Goal: Transaction & Acquisition: Purchase product/service

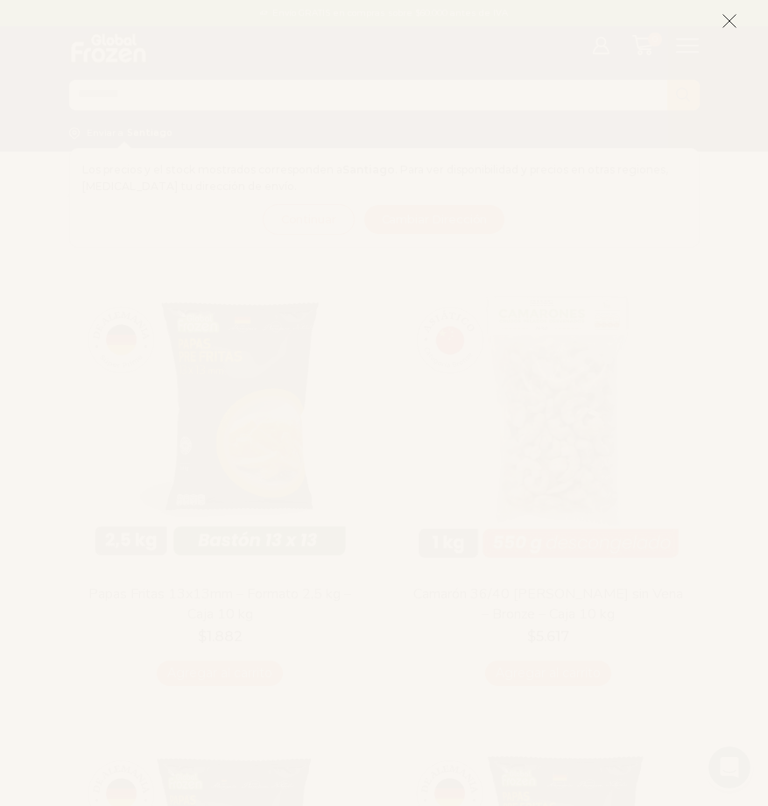
click at [734, 28] on icon at bounding box center [730, 21] width 16 height 16
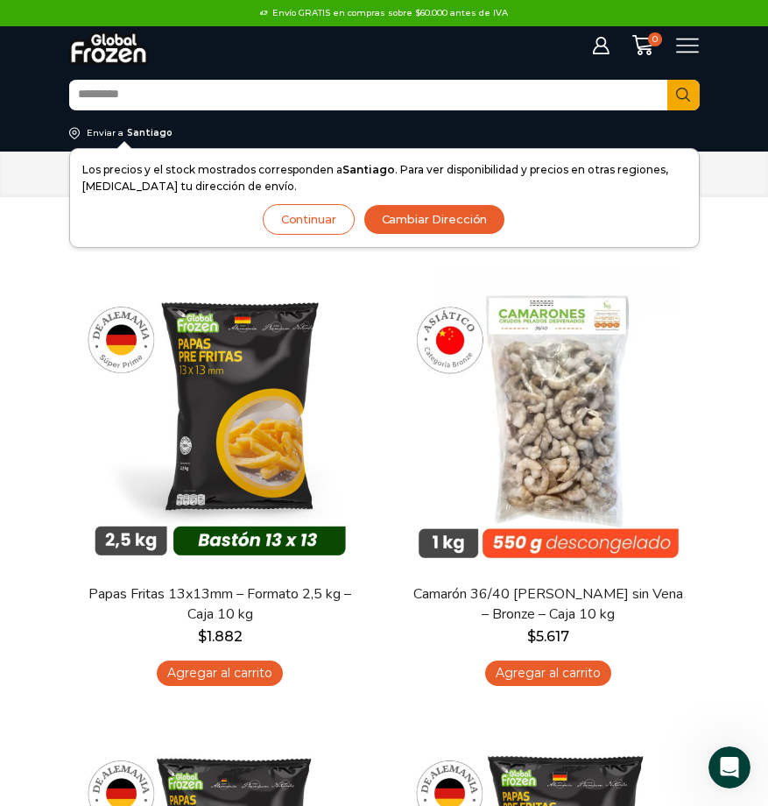
click at [679, 39] on icon at bounding box center [687, 46] width 23 height 15
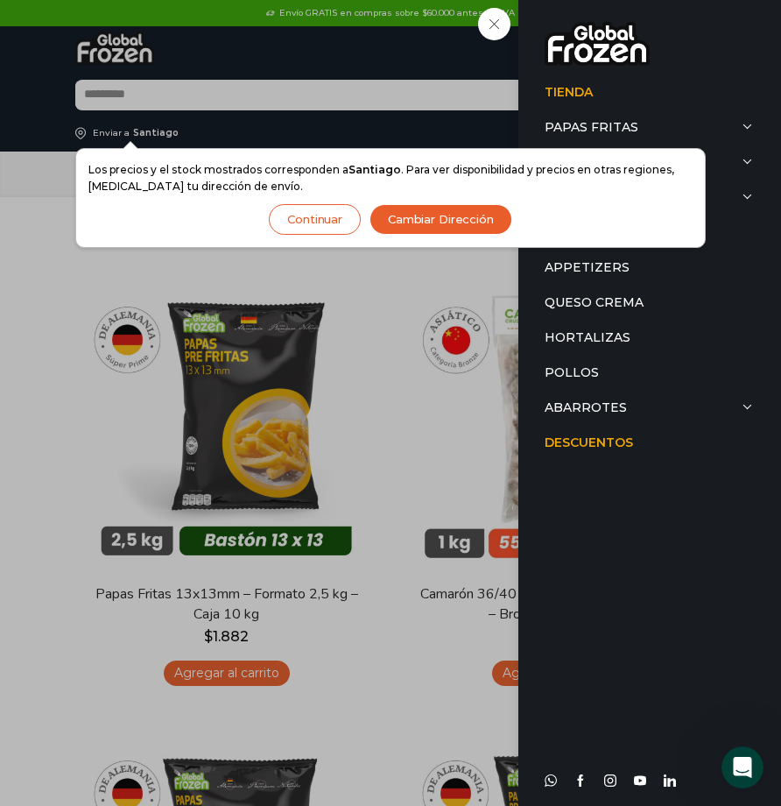
click at [682, 58] on div "Tienda Papas Fritas Papas Bastón Papas Especiales Camarones Camarones Crudos Pe…" at bounding box center [694, 46] width 24 height 24
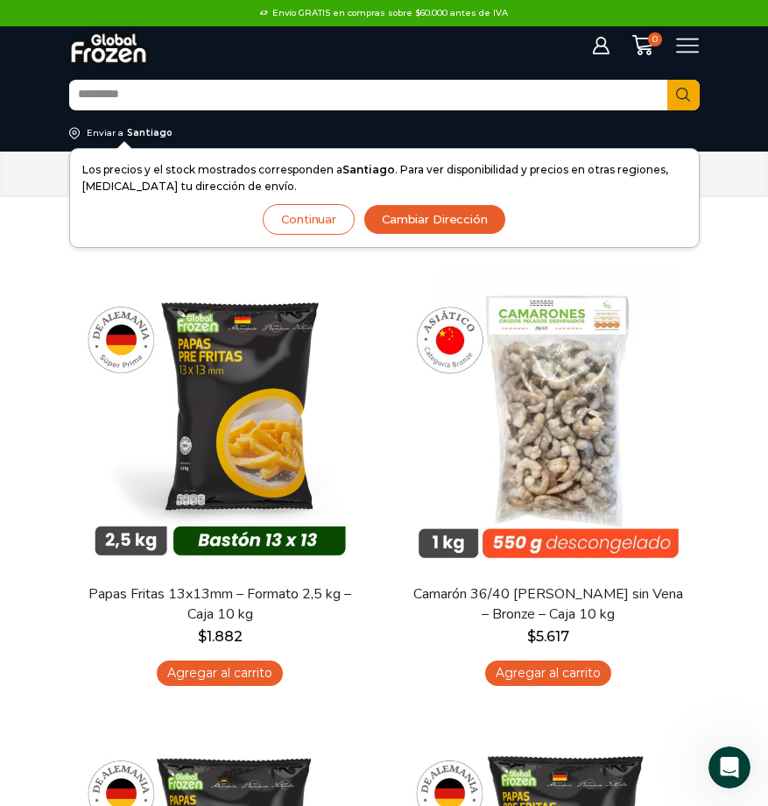
click at [430, 269] on img at bounding box center [549, 420] width 302 height 302
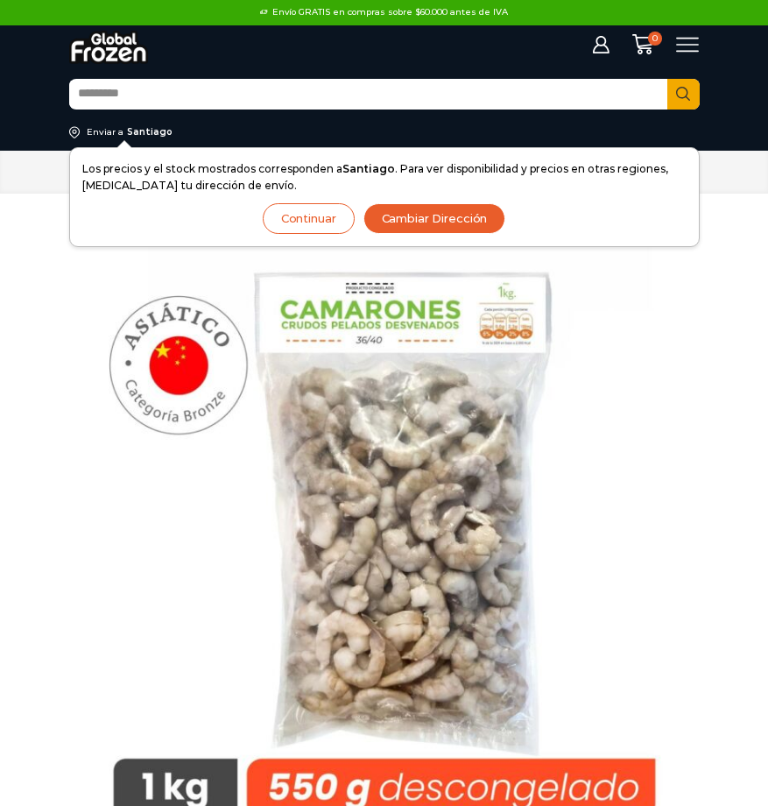
click at [690, 47] on icon at bounding box center [688, 45] width 24 height 24
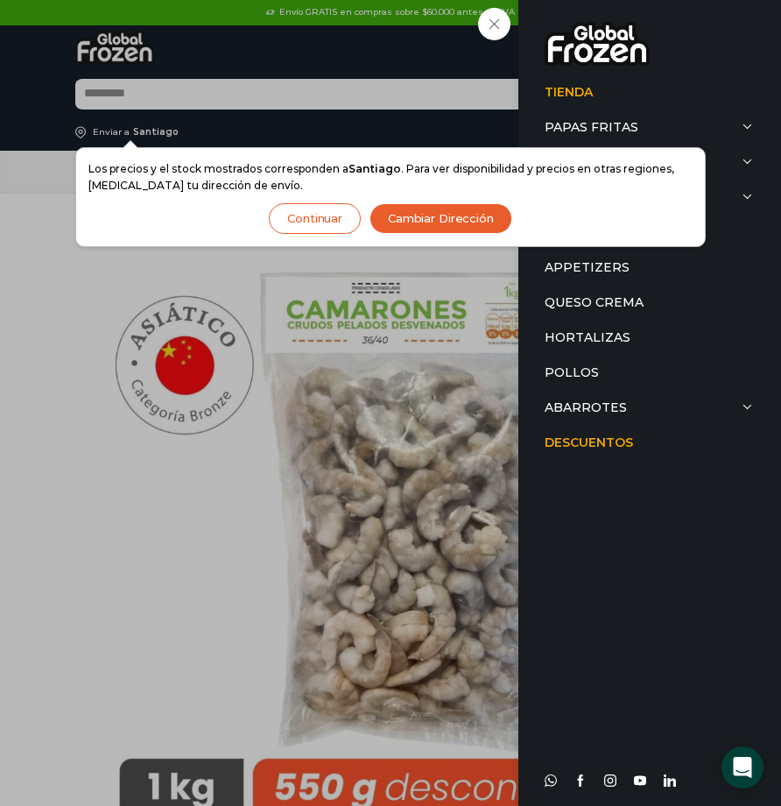
click at [320, 216] on button "Continuar" at bounding box center [315, 218] width 92 height 31
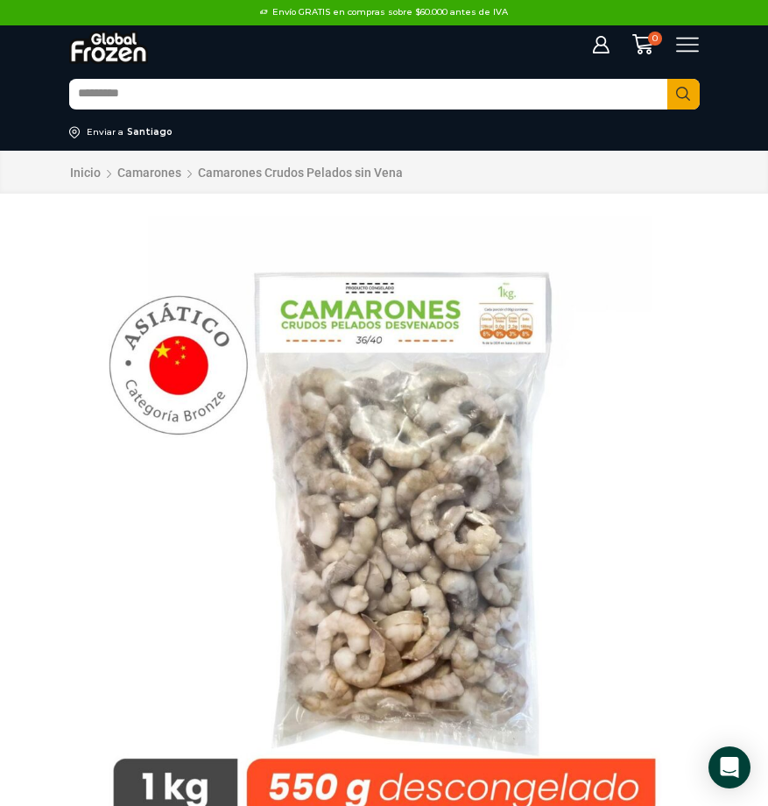
click at [678, 44] on icon at bounding box center [688, 45] width 24 height 24
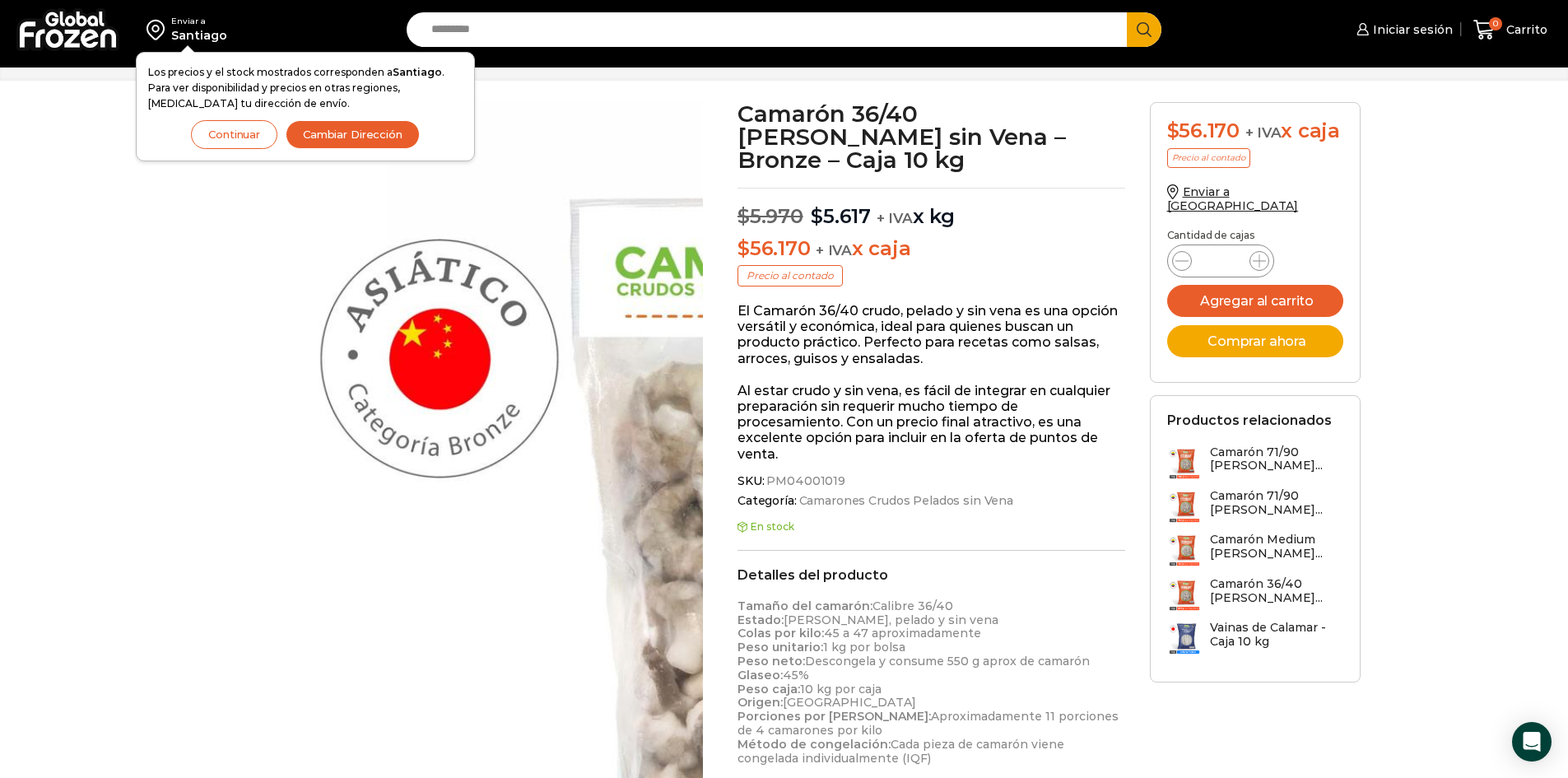
click at [237, 136] on button "Continuar" at bounding box center [234, 134] width 86 height 29
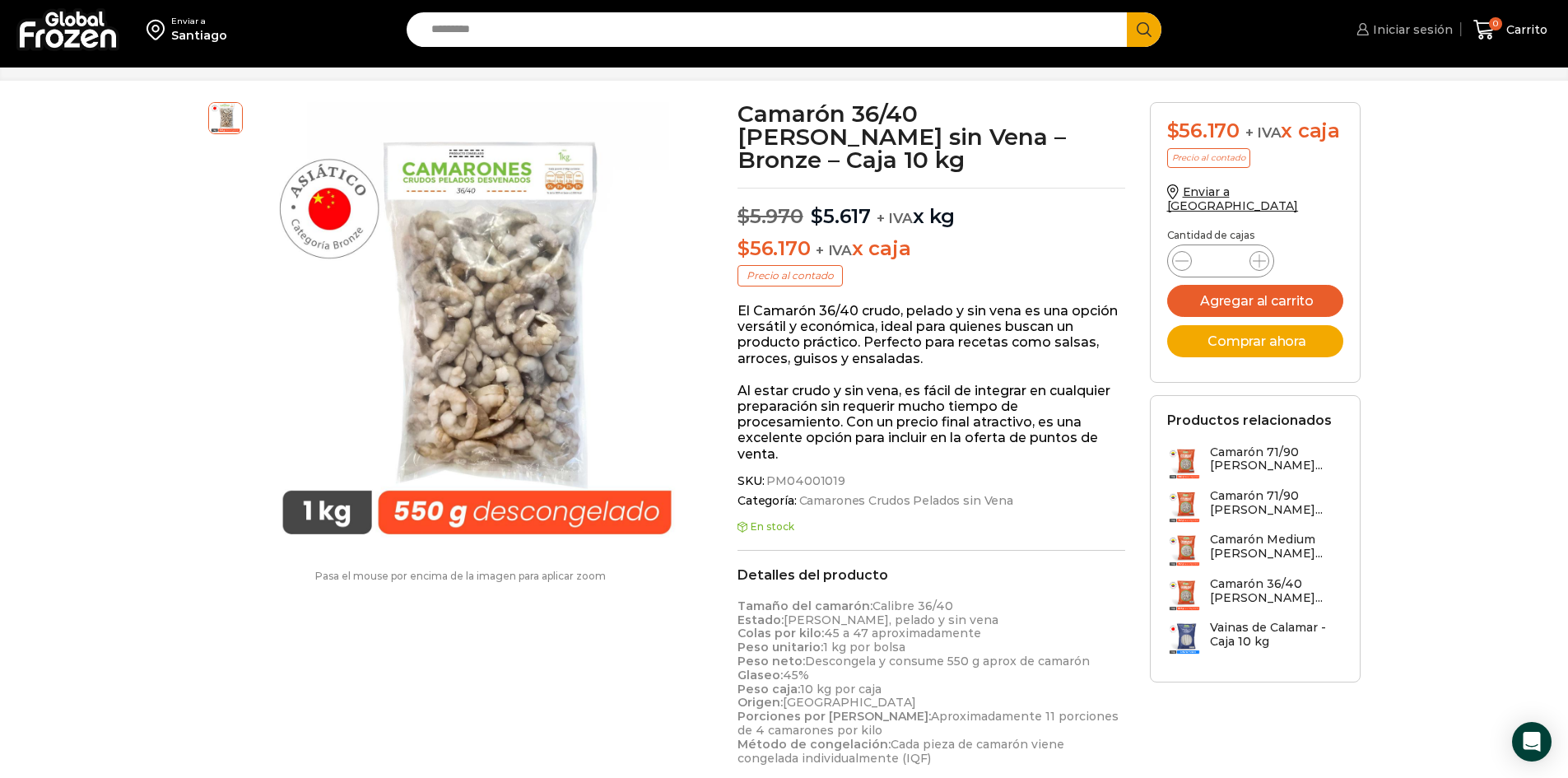
click at [721, 30] on span "Iniciar sesión" at bounding box center [1410, 30] width 84 height 17
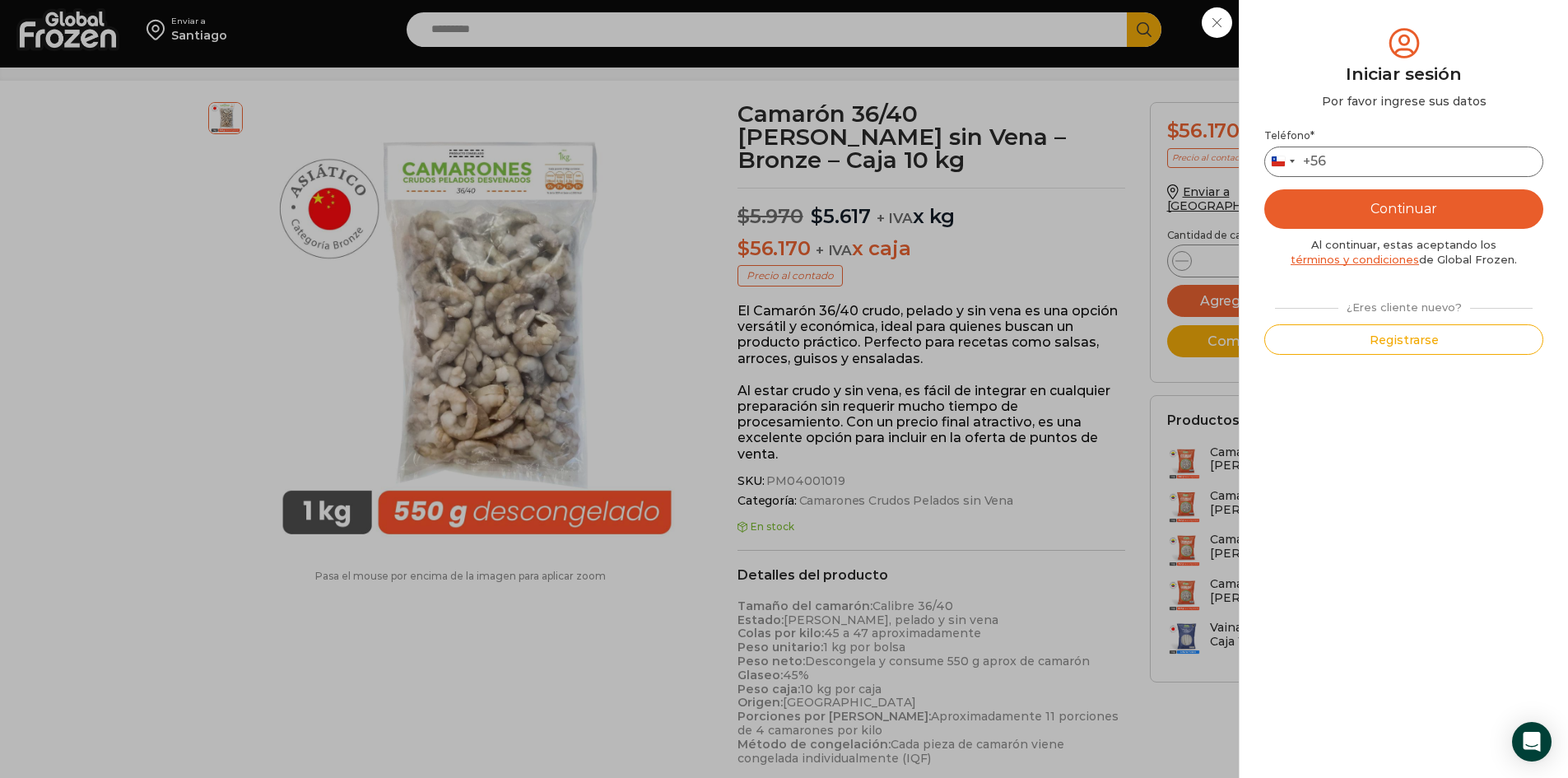
click at [721, 158] on input "Teléfono *" at bounding box center [1404, 162] width 279 height 30
type input "*********"
click at [721, 214] on button "Continuar" at bounding box center [1404, 209] width 279 height 39
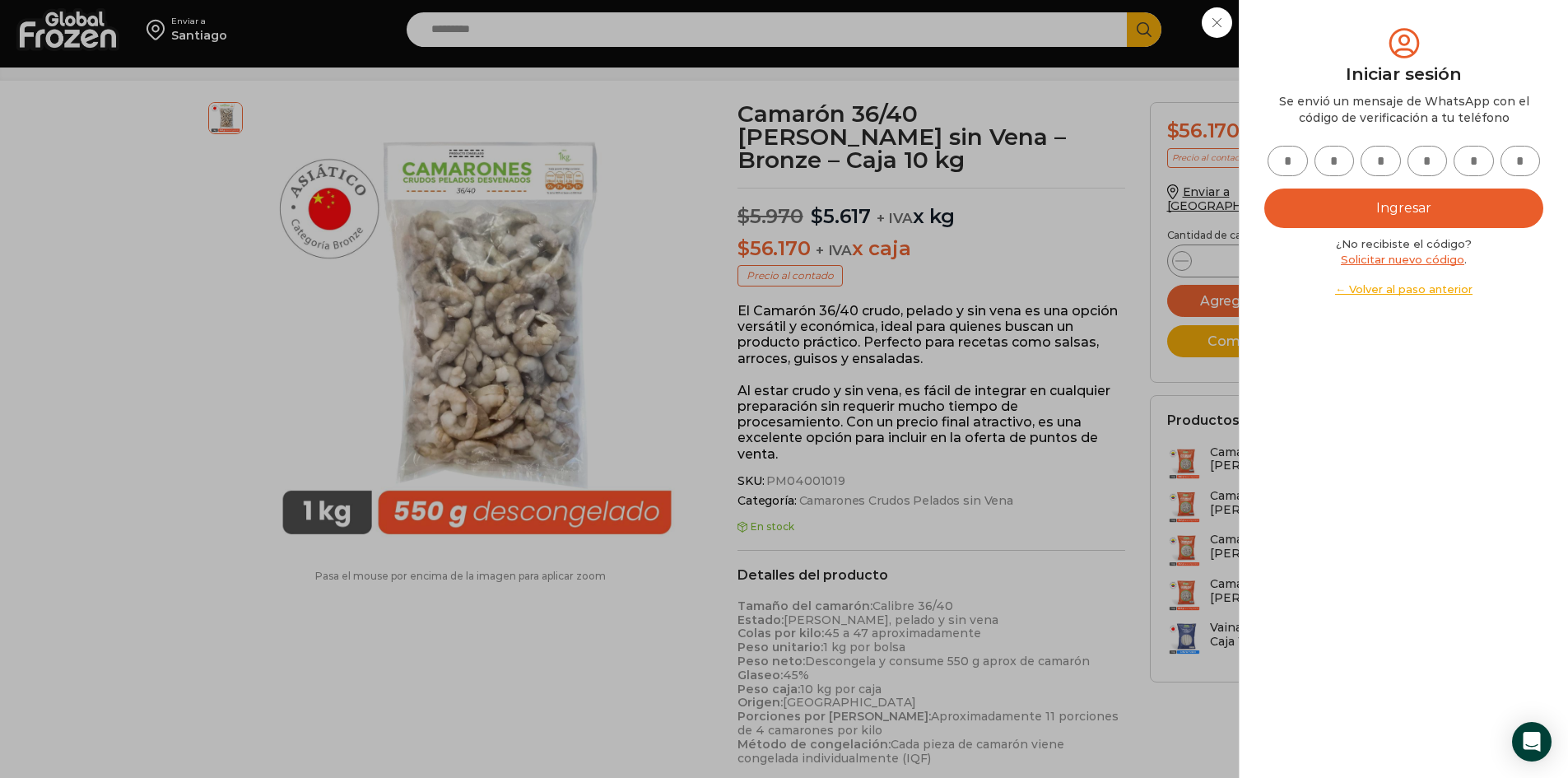
click at [721, 158] on input "text" at bounding box center [1287, 161] width 40 height 30
type input "*"
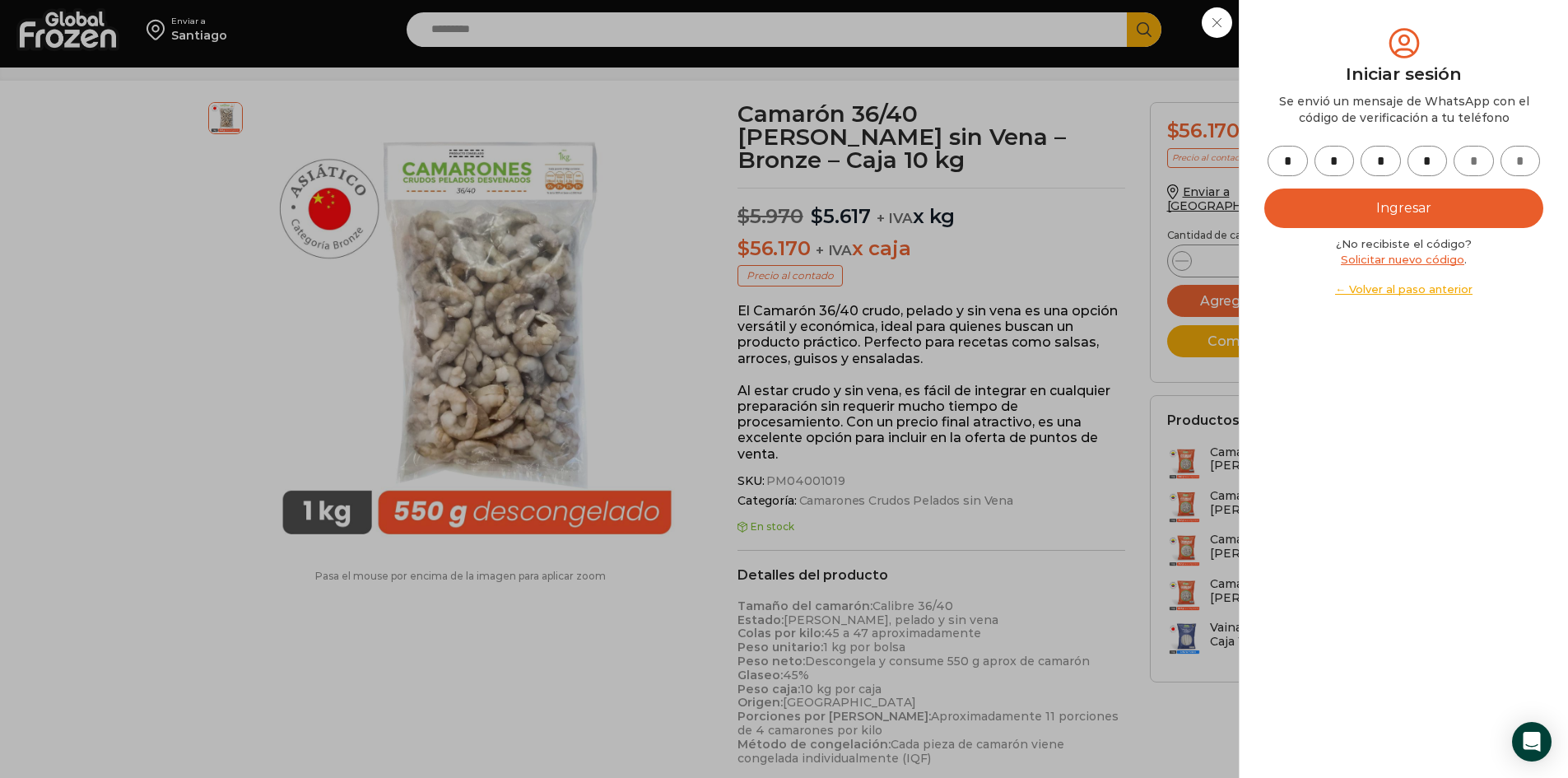
type input "*"
click at [721, 199] on button "Ingresar" at bounding box center [1404, 209] width 279 height 39
click at [721, 206] on button "Ingresar" at bounding box center [1404, 209] width 279 height 39
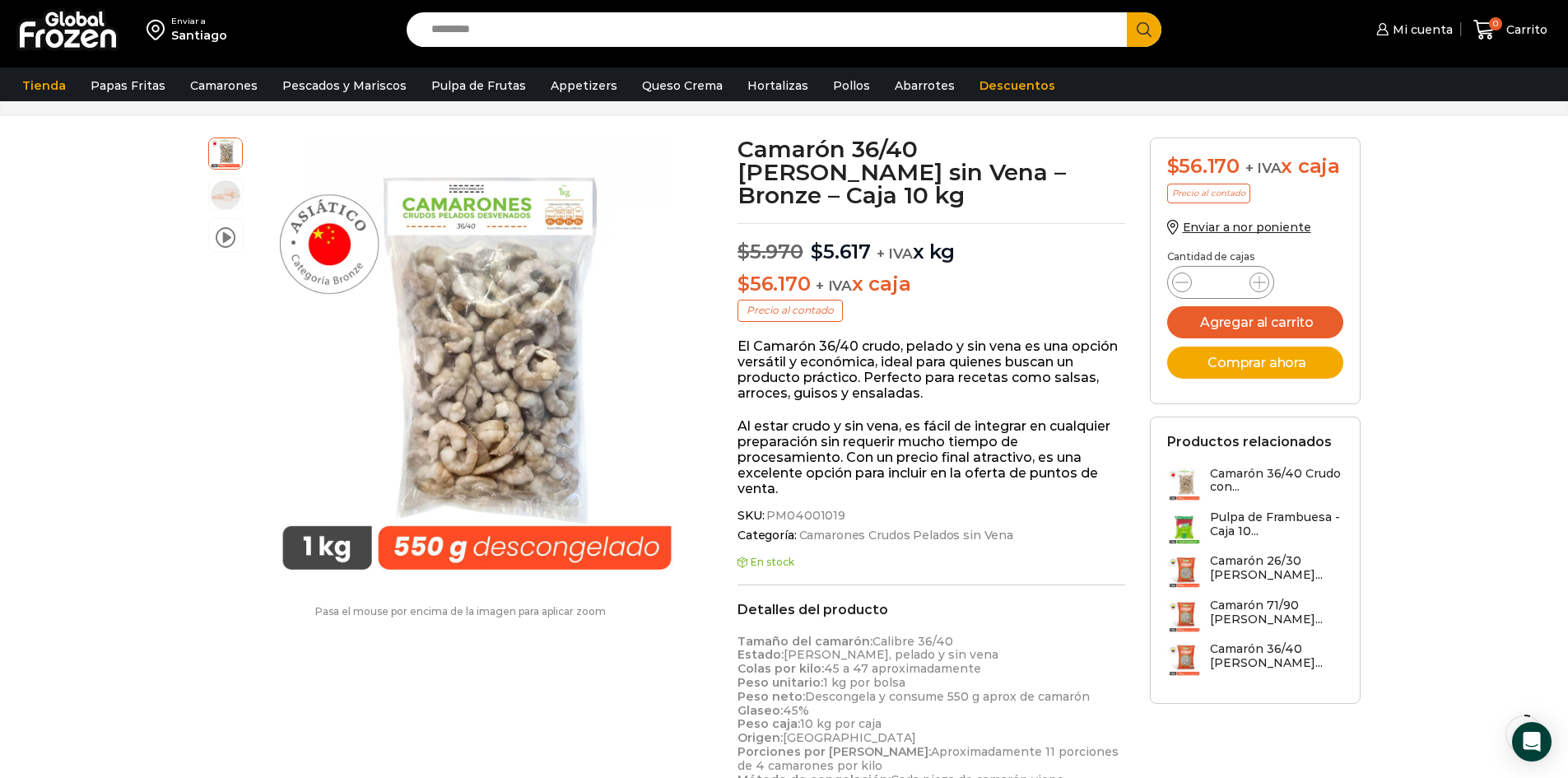
scroll to position [83, 0]
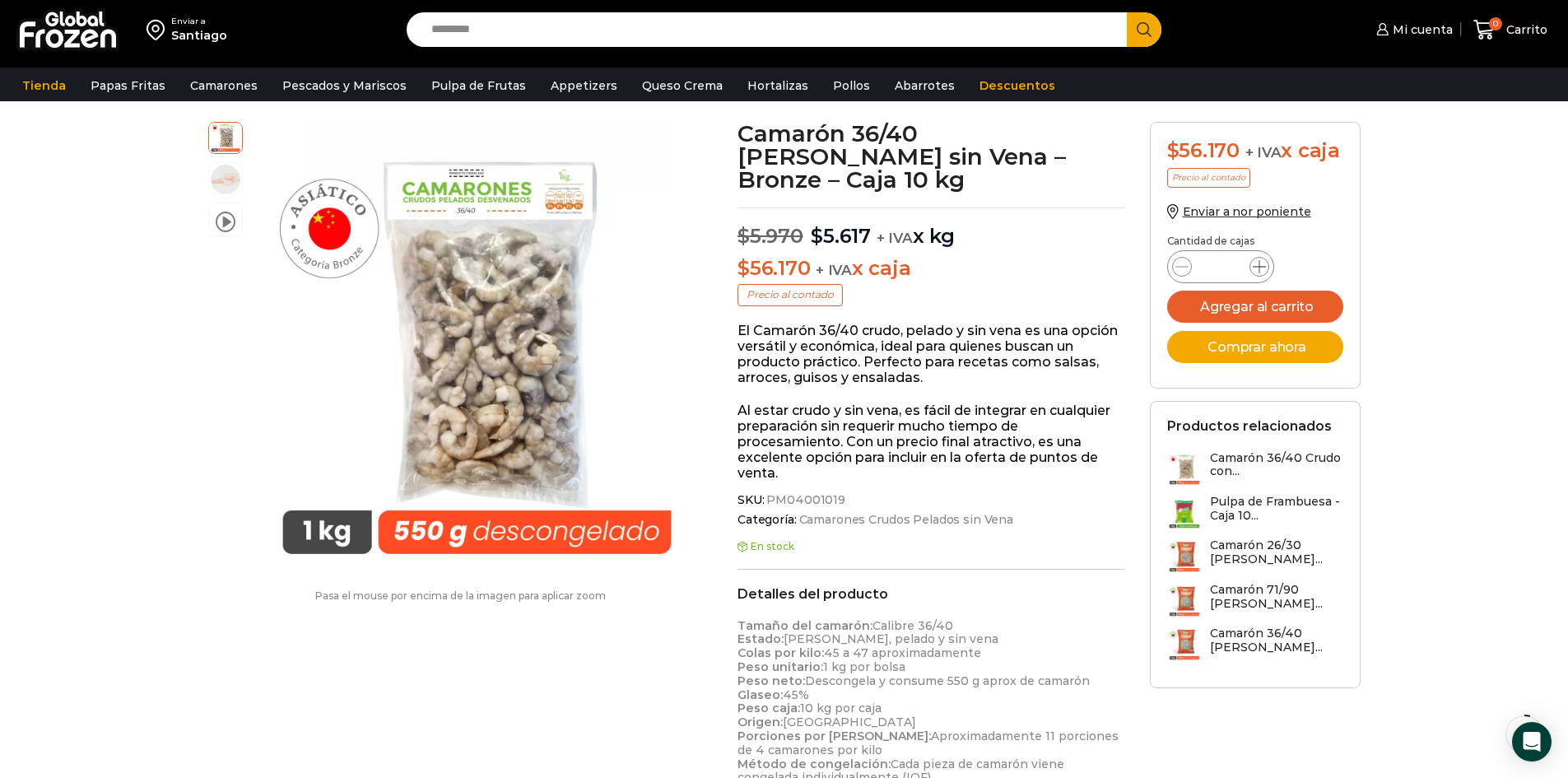
click at [1257, 269] on icon at bounding box center [1259, 267] width 13 height 13
type input "*"
click at [1247, 309] on button "Agregar al carrito" at bounding box center [1254, 306] width 176 height 32
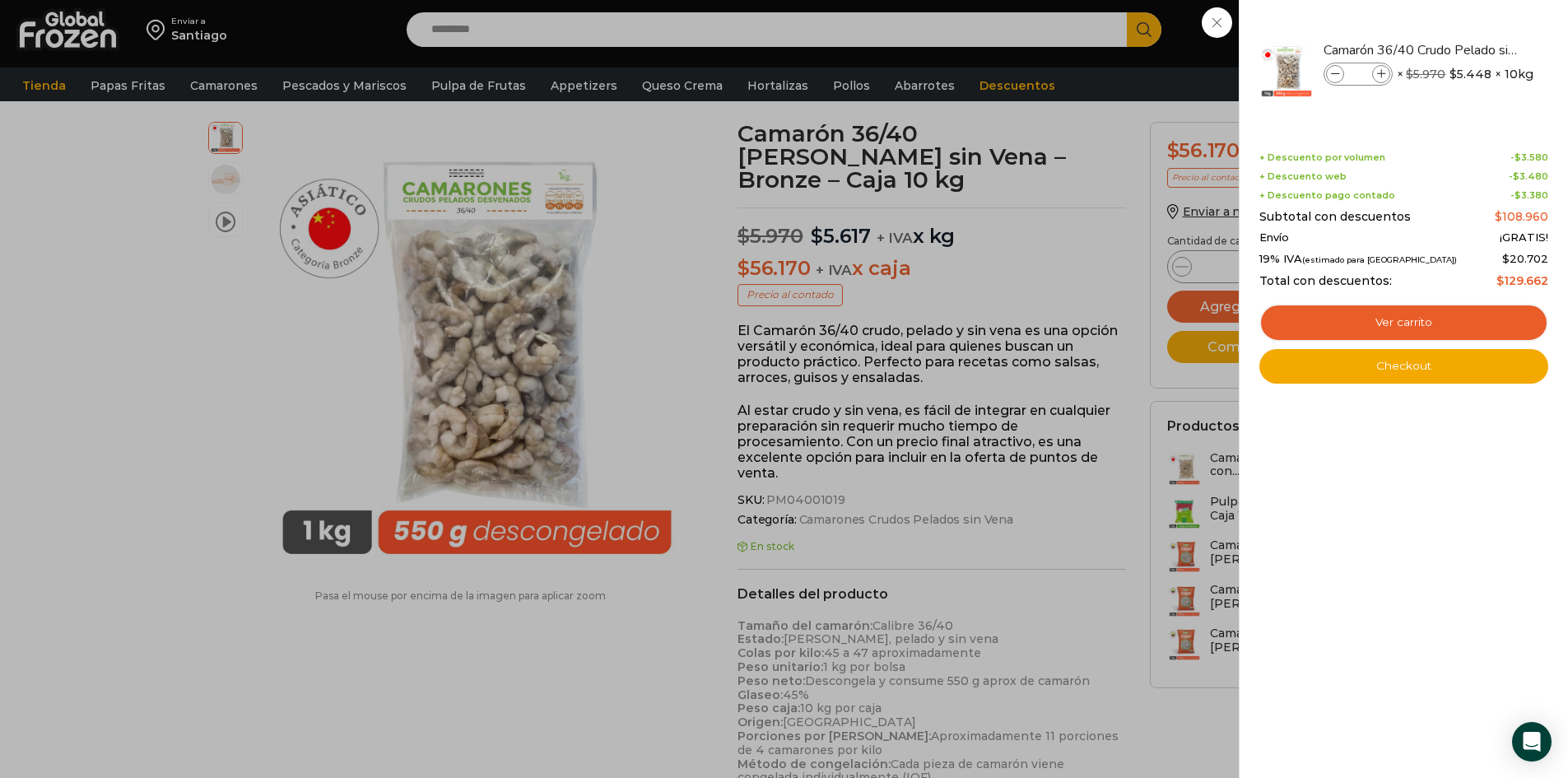
click at [1469, 50] on div "2 Carrito 2 2 Shopping Cart *" at bounding box center [1511, 29] width 83 height 39
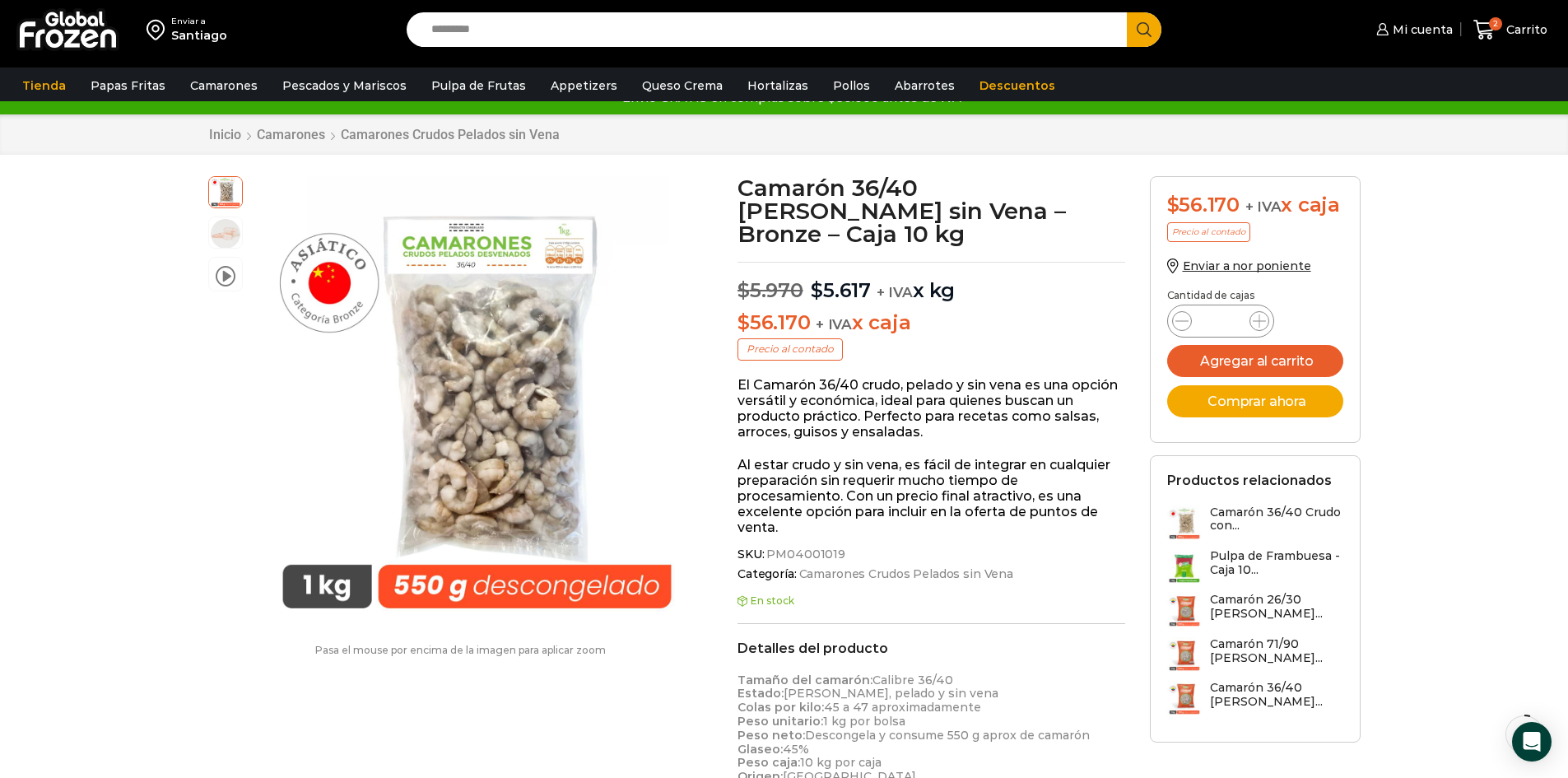
scroll to position [0, 0]
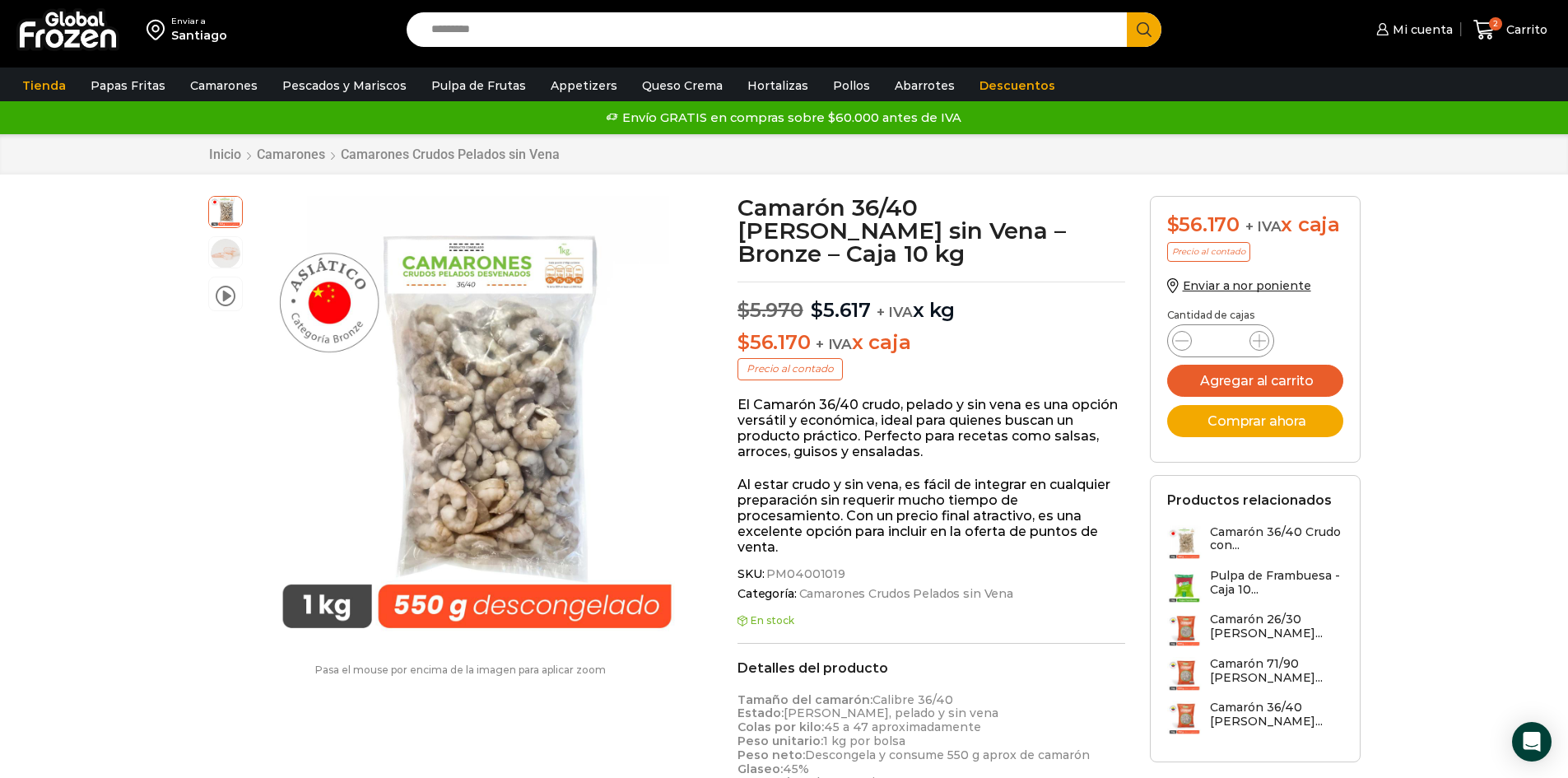
click at [711, 27] on input "Search input" at bounding box center [770, 29] width 696 height 35
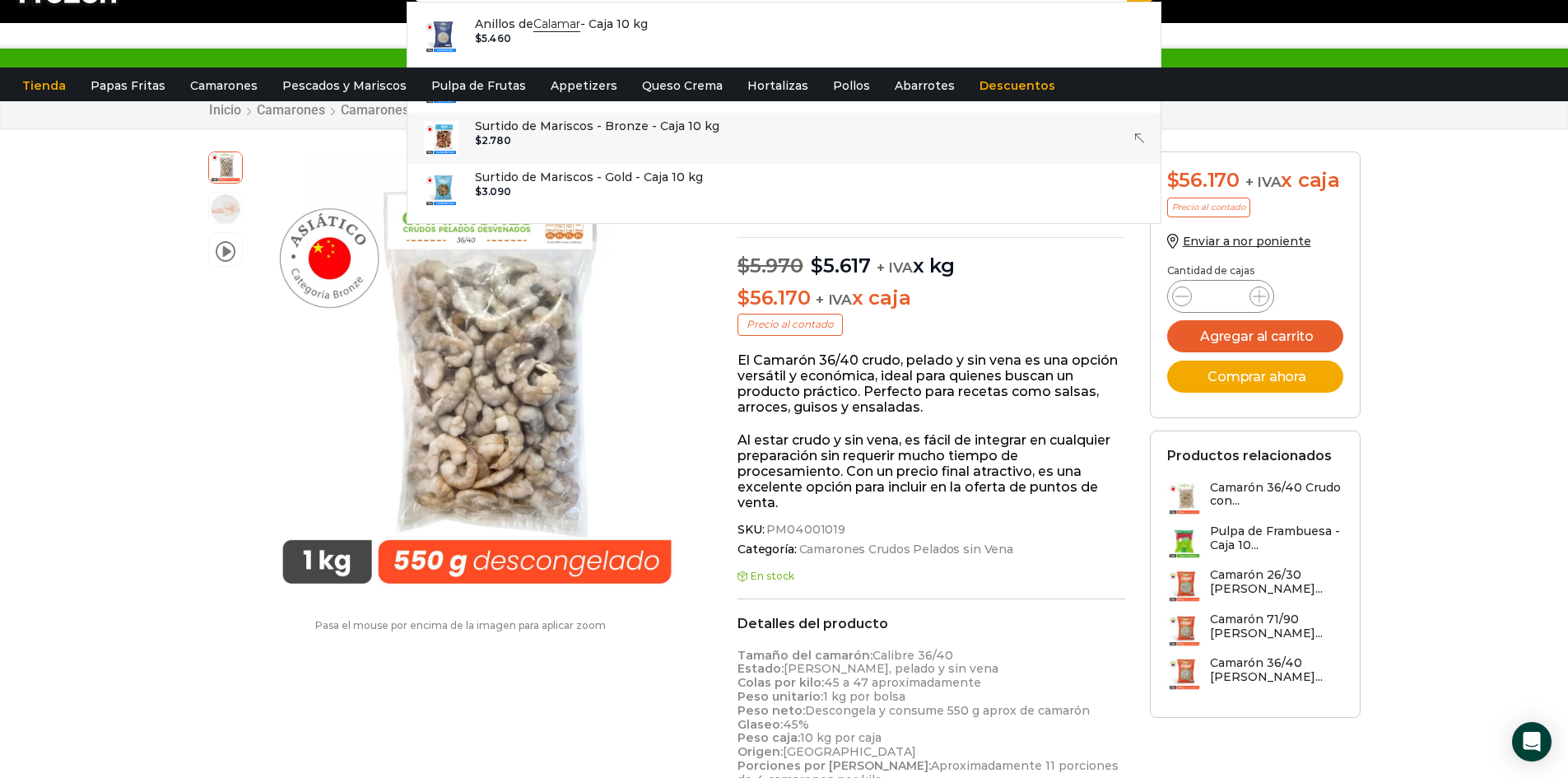
scroll to position [83, 0]
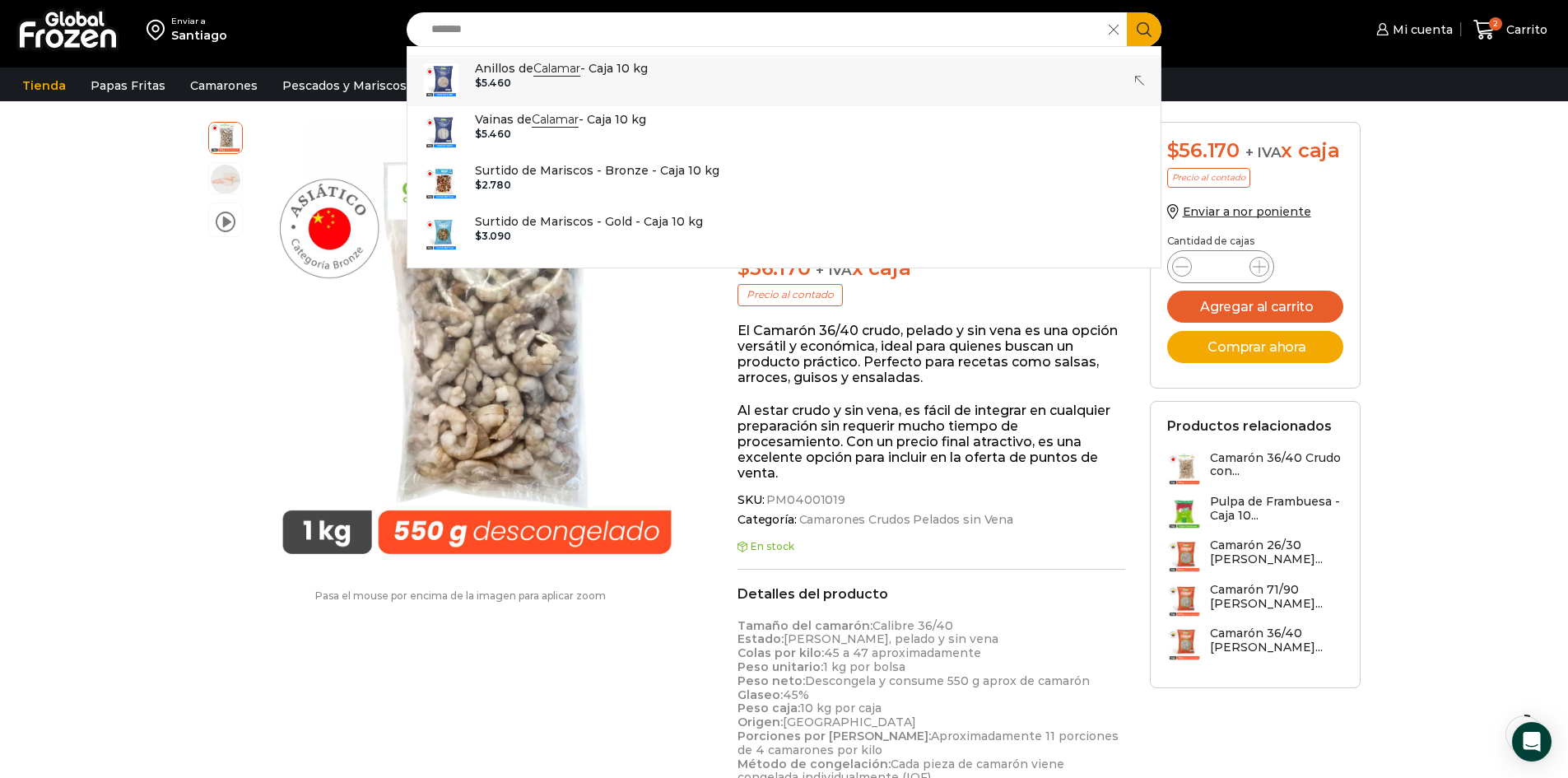
click at [548, 70] on strong "Calamar" at bounding box center [557, 69] width 47 height 16
type input "**********"
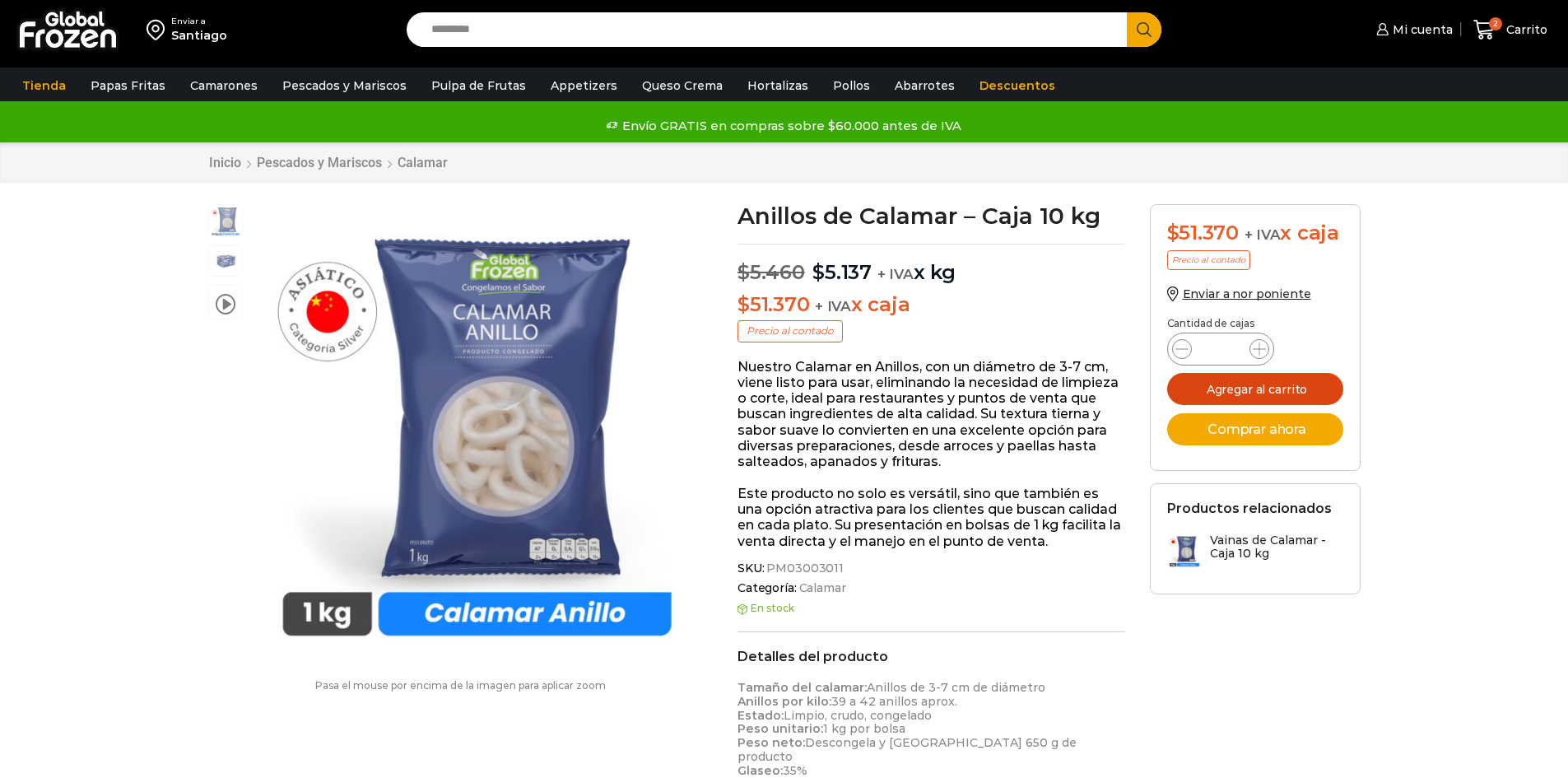
click at [1268, 385] on button "Agregar al carrito" at bounding box center [1254, 389] width 176 height 32
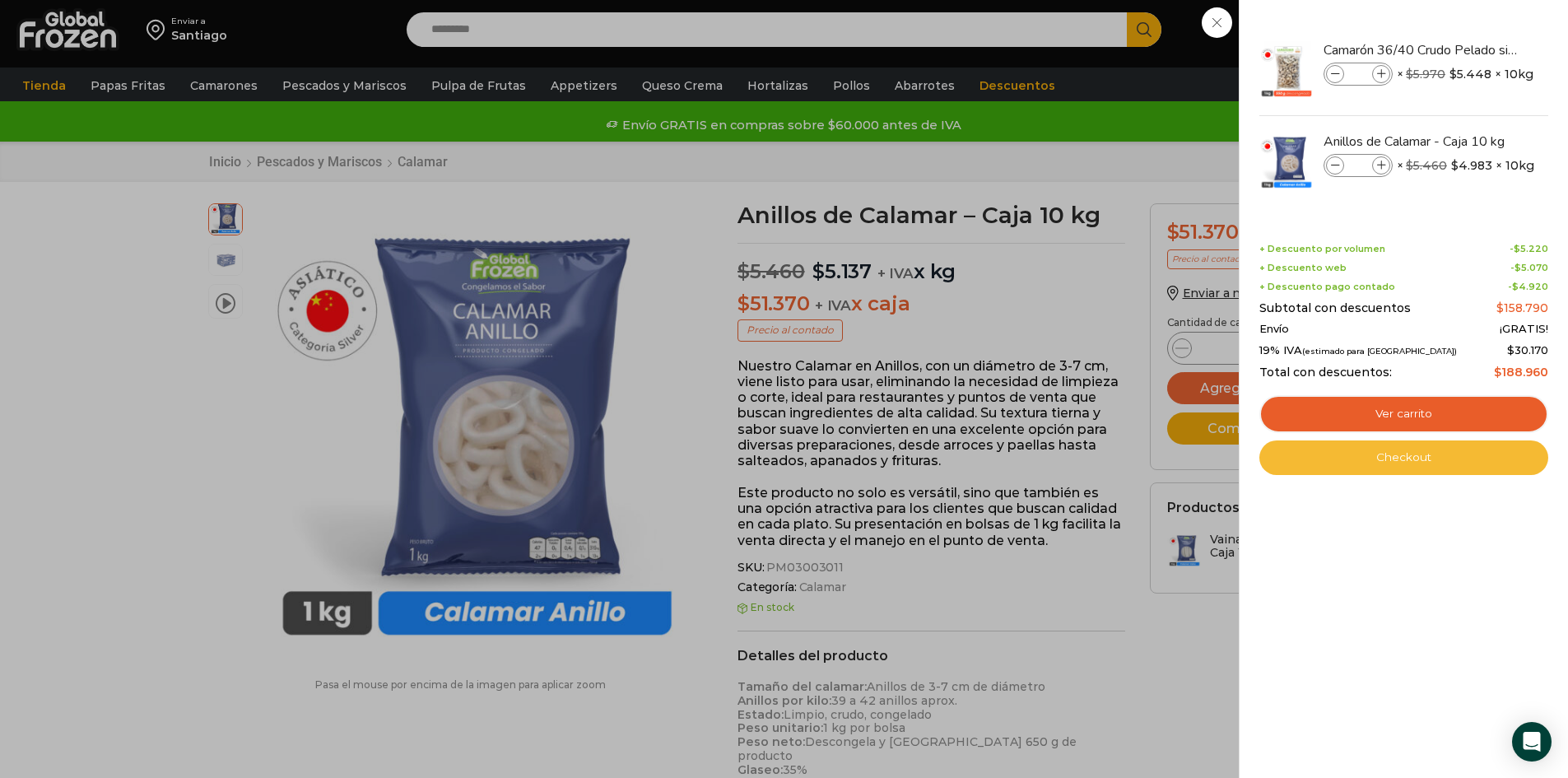
click at [1413, 450] on link "Checkout" at bounding box center [1403, 458] width 288 height 35
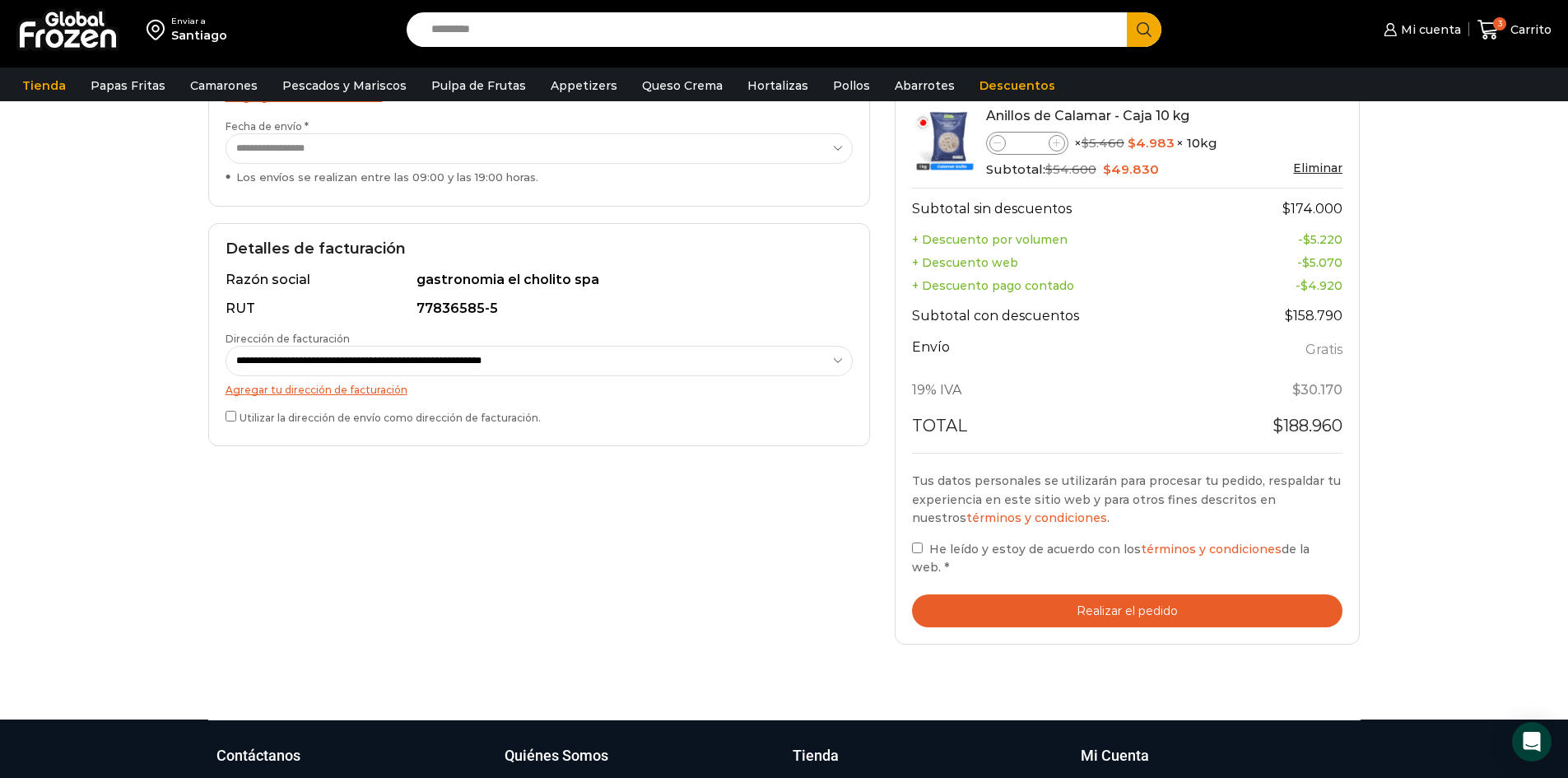
scroll to position [412, 0]
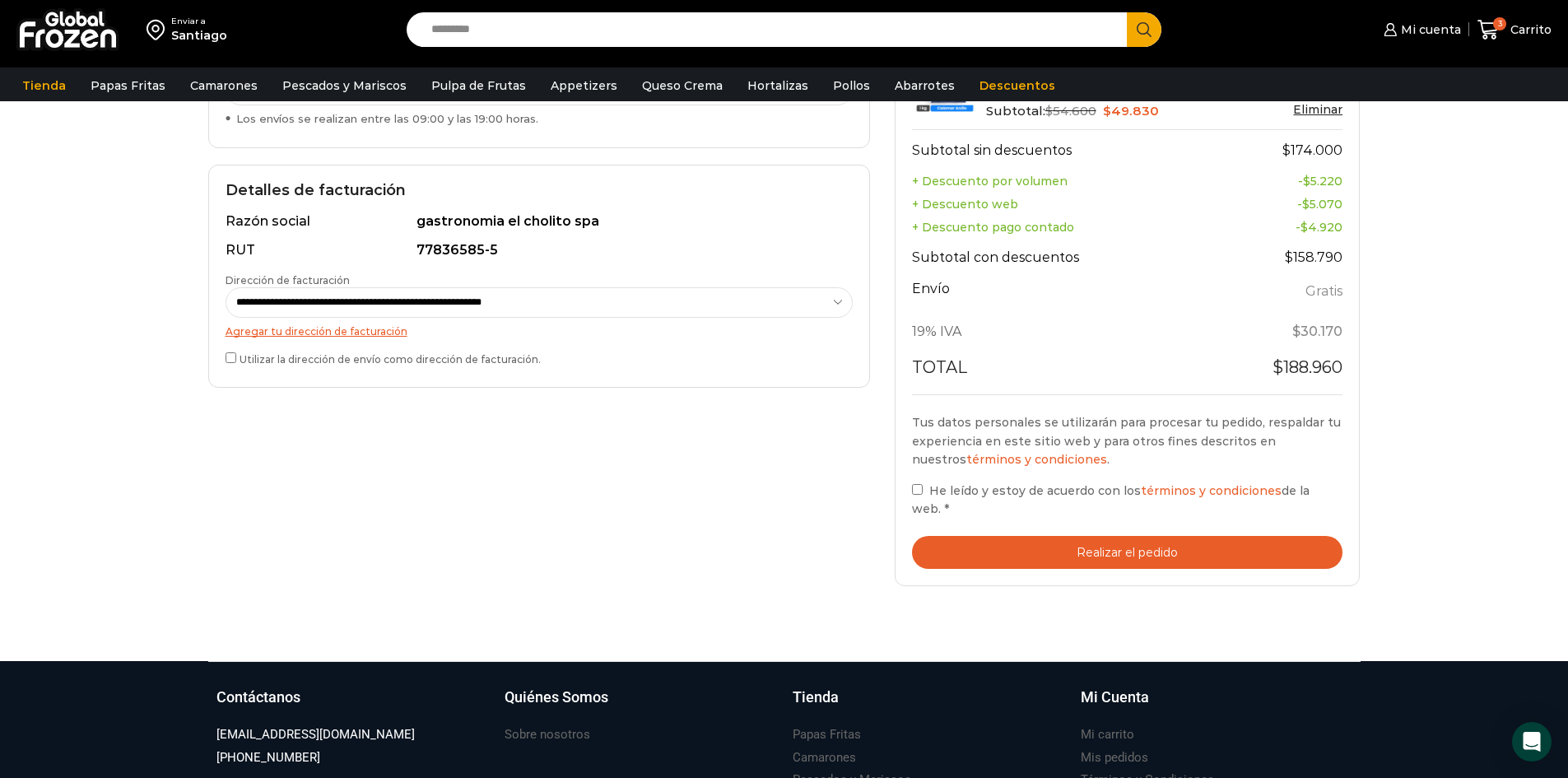
click at [917, 499] on label "He leído y estoy de acuerdo con los términos y condiciones de la web. *" at bounding box center [1127, 500] width 431 height 38
click at [1151, 550] on button "Realizar el pedido" at bounding box center [1127, 552] width 431 height 34
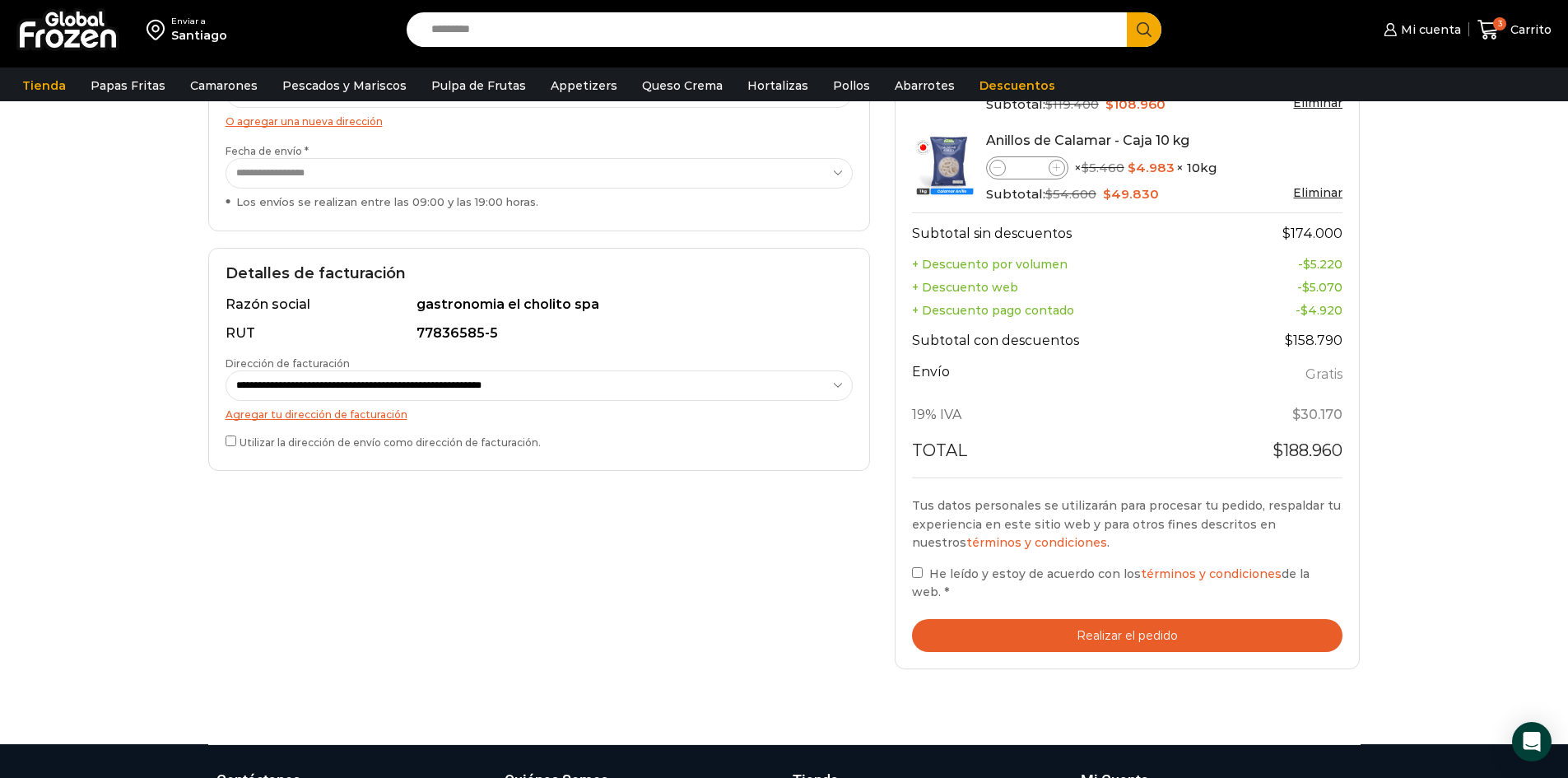
scroll to position [329, 0]
click at [1199, 641] on button "Realizar el pedido" at bounding box center [1127, 635] width 431 height 34
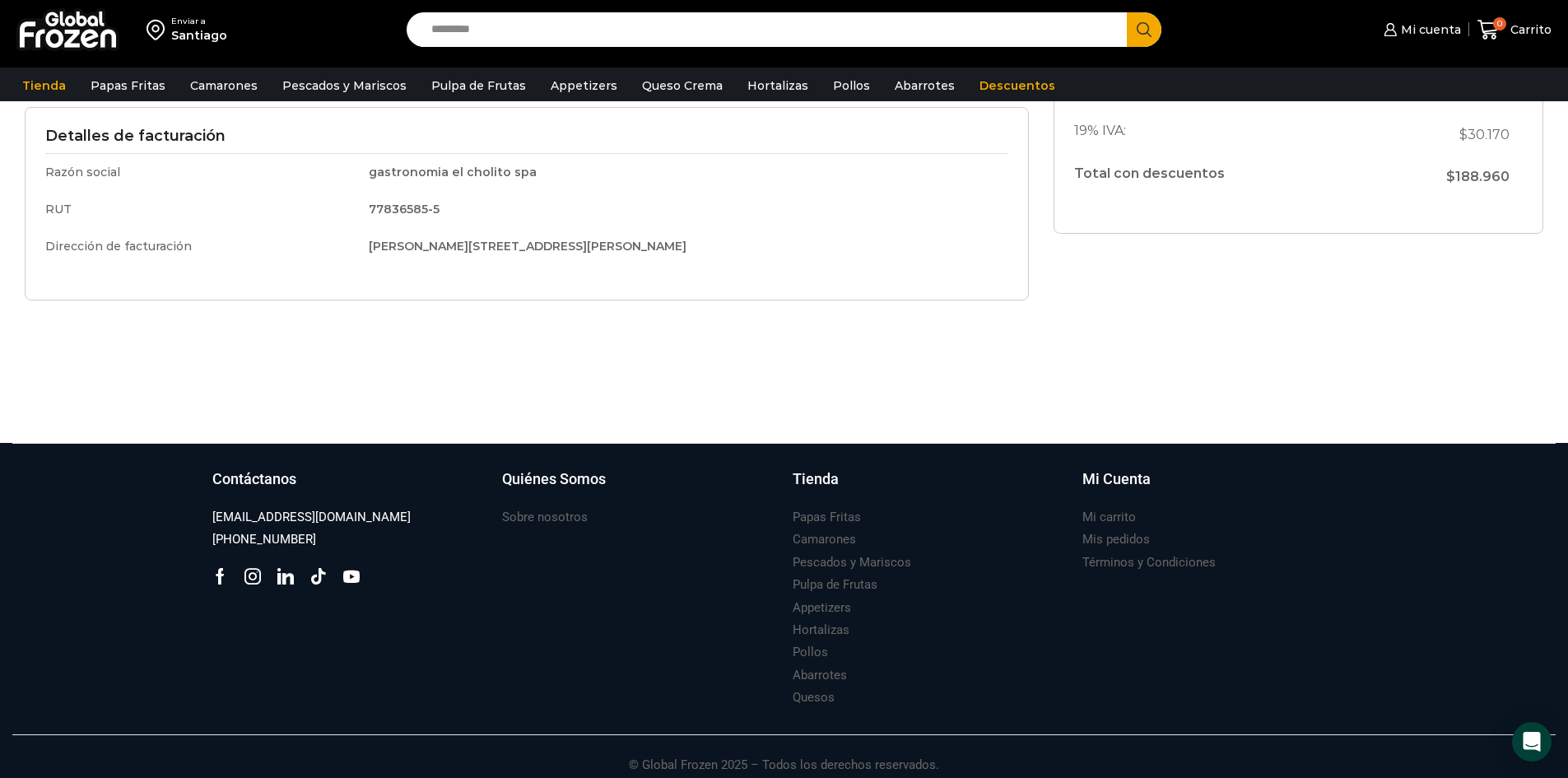
scroll to position [598, 0]
